Goal: Task Accomplishment & Management: Manage account settings

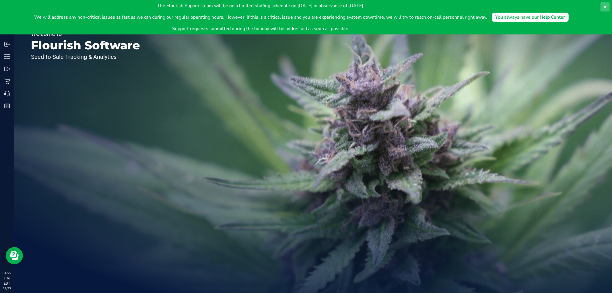
click at [604, 3] on button at bounding box center [604, 6] width 9 height 9
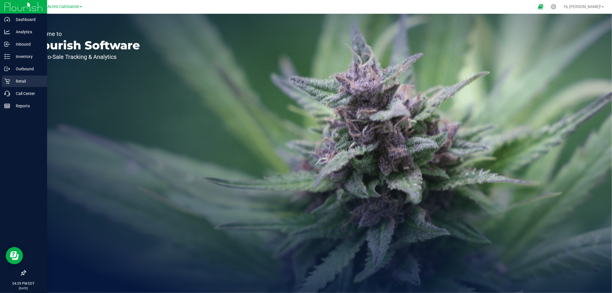
click at [19, 81] on p "Retail" at bounding box center [27, 81] width 34 height 7
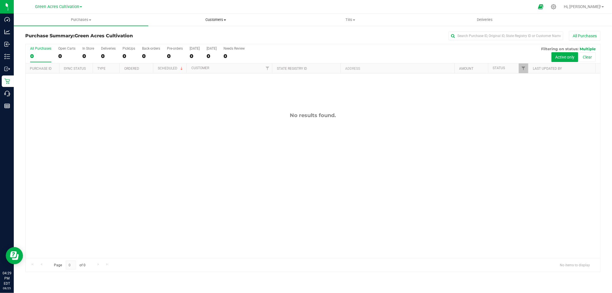
click at [217, 17] on span "Customers" at bounding box center [216, 19] width 134 height 5
click at [181, 31] on li "All customers" at bounding box center [215, 34] width 134 height 7
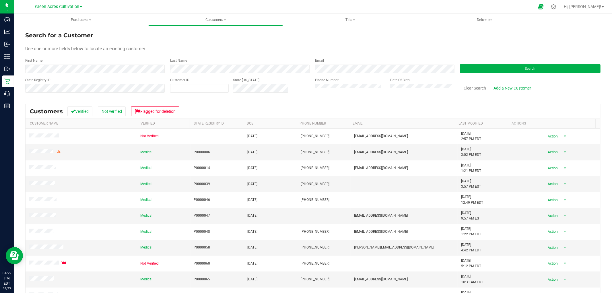
click at [117, 78] on div "State Registry ID" at bounding box center [95, 87] width 140 height 20
click at [189, 91] on span at bounding box center [199, 88] width 58 height 9
paste input "1578235"
type input "1578235"
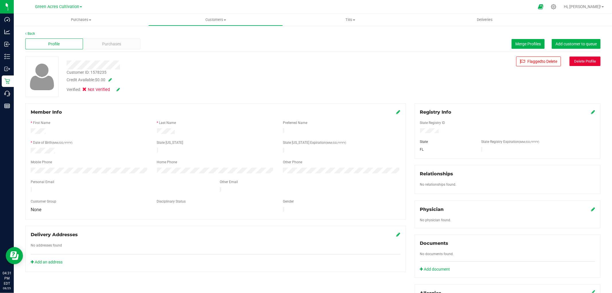
click at [569, 63] on button "Delete Profile" at bounding box center [584, 60] width 31 height 9
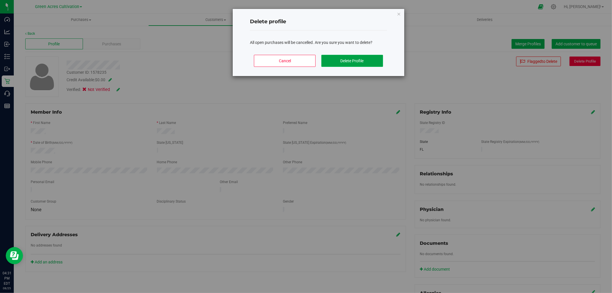
click at [361, 62] on button "Delete Profile" at bounding box center [352, 61] width 62 height 12
